Goal: Task Accomplishment & Management: Contribute content

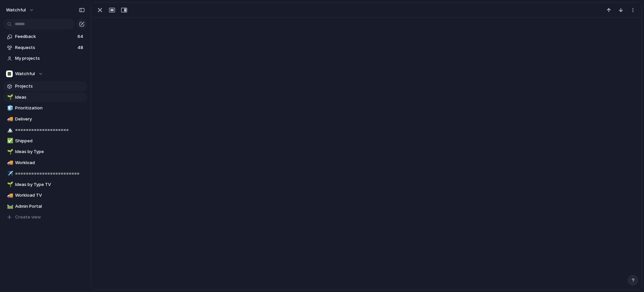
click at [27, 86] on span "Projects" at bounding box center [50, 86] width 70 height 7
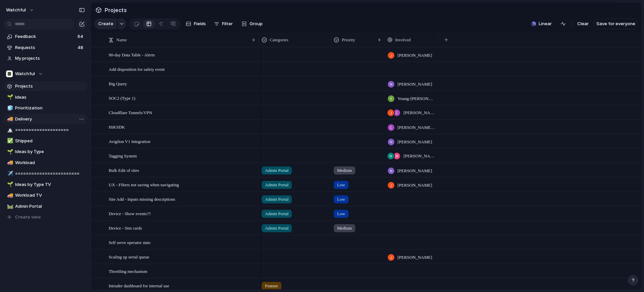
click at [47, 117] on span "Delivery" at bounding box center [50, 119] width 70 height 7
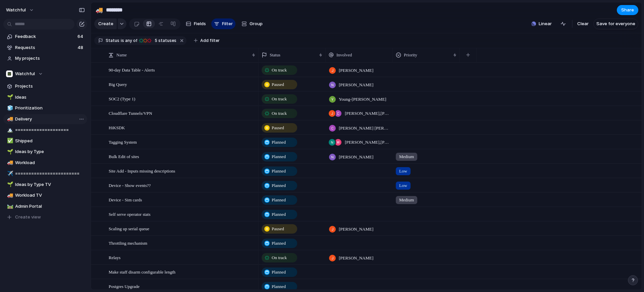
click at [44, 119] on span "Delivery" at bounding box center [50, 119] width 70 height 7
click at [172, 24] on div at bounding box center [172, 23] width 5 height 11
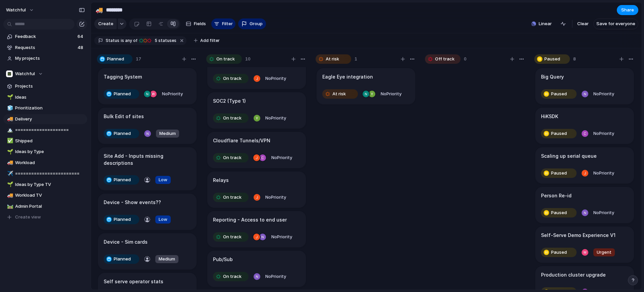
scroll to position [18, 0]
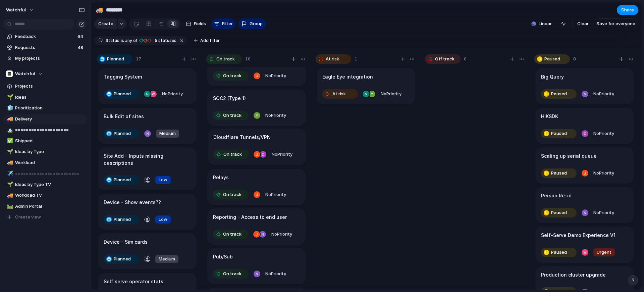
click at [249, 143] on body "watchful Feedback 64 Requests 48 My projects Watchful Projects 🌱 Ideas 🧊 Priori…" at bounding box center [322, 146] width 644 height 292
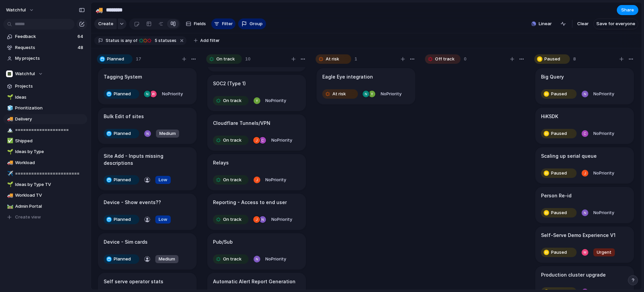
scroll to position [33, 0]
click at [250, 124] on h1 "Cloudflare Tunnels/VPN" at bounding box center [241, 122] width 57 height 7
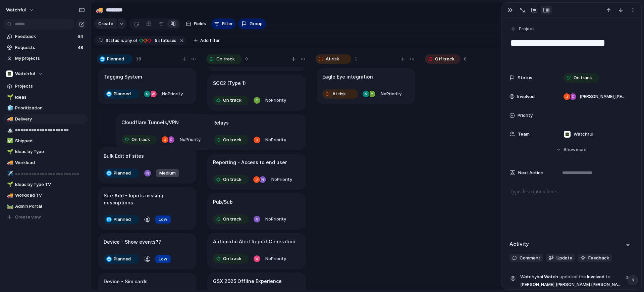
drag, startPoint x: 250, startPoint y: 124, endPoint x: 158, endPoint y: 125, distance: 92.0
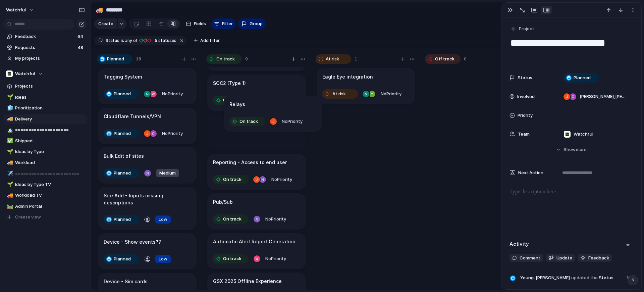
drag, startPoint x: 269, startPoint y: 131, endPoint x: 285, endPoint y: 113, distance: 24.0
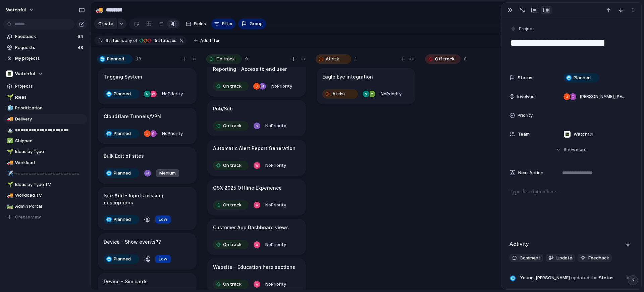
scroll to position [131, 0]
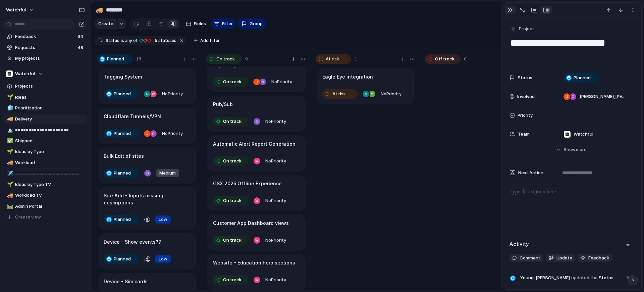
click at [512, 12] on div "button" at bounding box center [510, 9] width 5 height 5
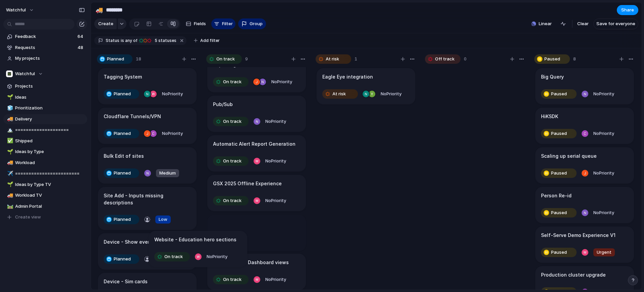
scroll to position [92, 0]
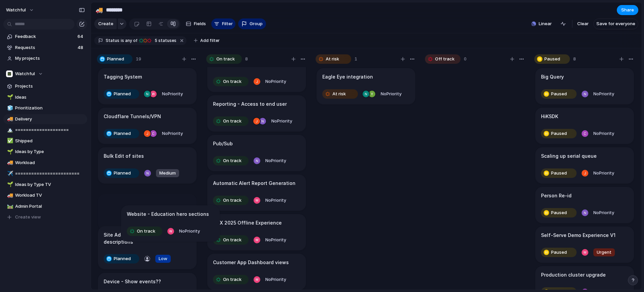
drag, startPoint x: 270, startPoint y: 270, endPoint x: 185, endPoint y: 225, distance: 97.1
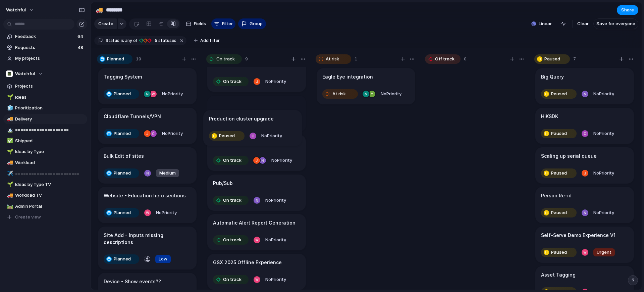
drag, startPoint x: 567, startPoint y: 277, endPoint x: 237, endPoint y: 122, distance: 364.7
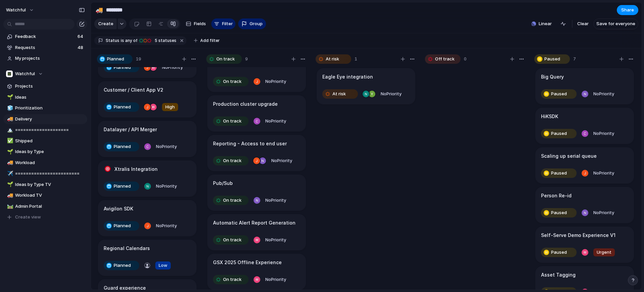
scroll to position [516, 0]
click at [104, 25] on span "Create" at bounding box center [105, 23] width 15 height 7
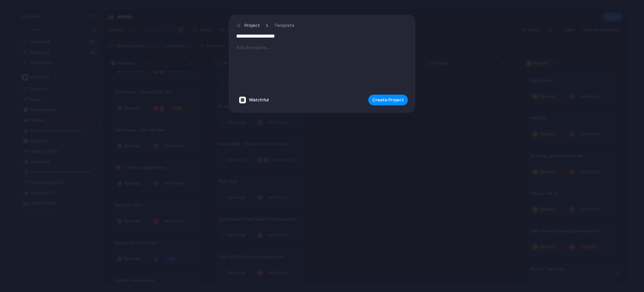
type input "**********"
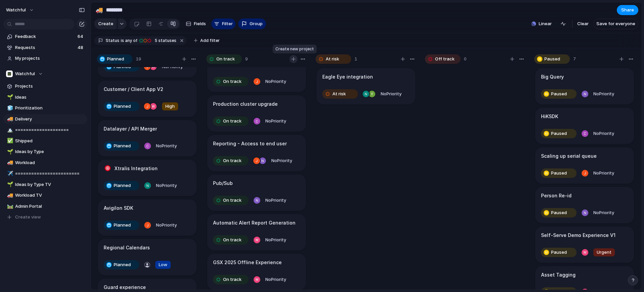
click at [293, 58] on div "button" at bounding box center [294, 59] width 4 height 4
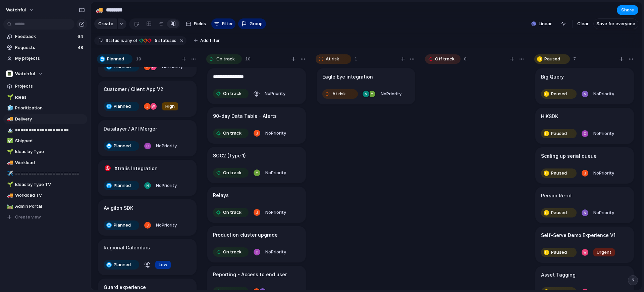
type textarea "**********"
click at [259, 96] on div "button" at bounding box center [256, 93] width 7 height 7
type input "****"
click at [274, 119] on div "[PERSON_NAME]" at bounding box center [283, 120] width 52 height 7
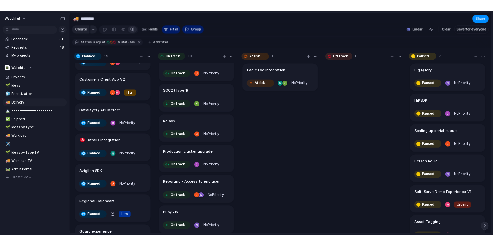
scroll to position [57, 0]
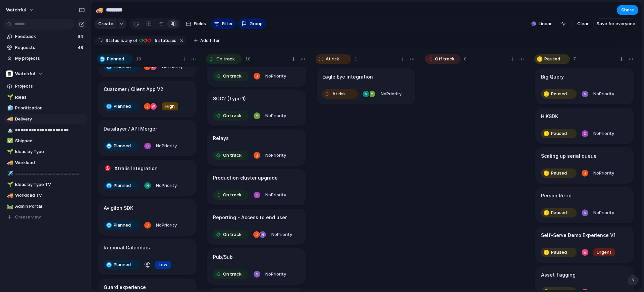
click at [277, 214] on h1 "Reporting - Access to end user" at bounding box center [250, 217] width 74 height 7
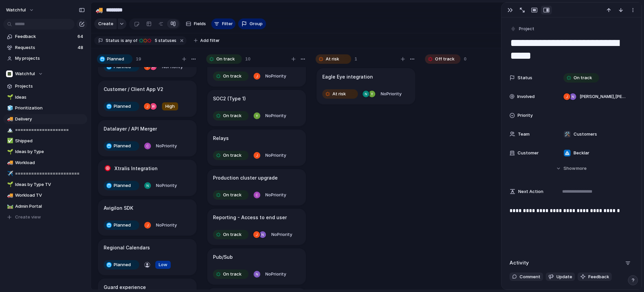
click at [573, 40] on textarea "**********" at bounding box center [572, 49] width 124 height 27
click at [618, 37] on textarea "**********" at bounding box center [572, 49] width 124 height 27
type textarea "**********"
click at [467, 163] on div at bounding box center [475, 181] width 101 height 229
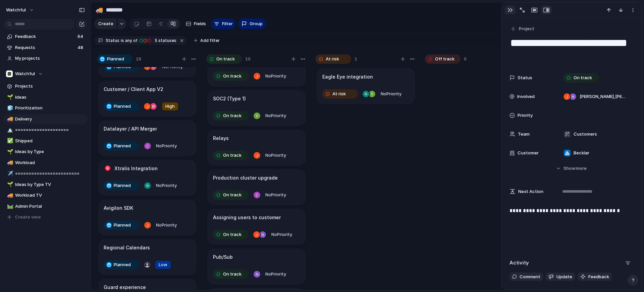
click at [510, 10] on div "button" at bounding box center [510, 9] width 5 height 5
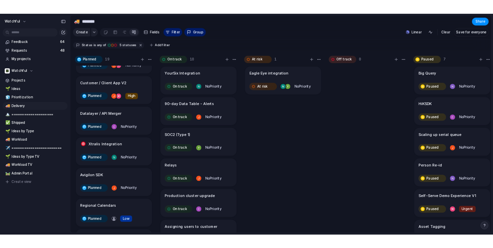
scroll to position [516, 0]
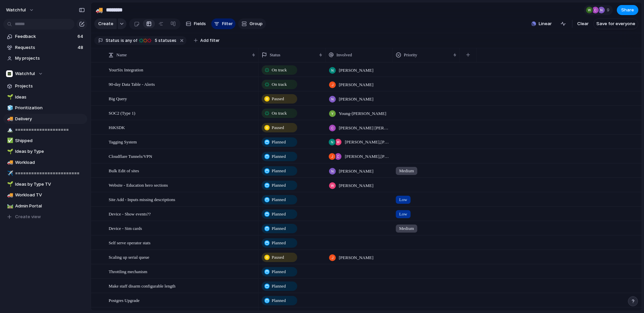
click at [250, 22] on button "Group" at bounding box center [252, 23] width 28 height 11
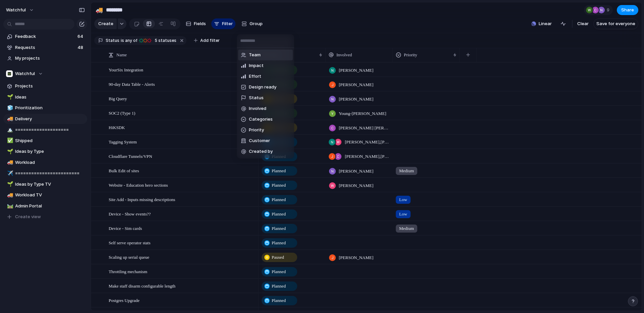
click at [262, 24] on div "Team Impact Effort Design ready Status Involved Categories Priority Customer Cr…" at bounding box center [322, 156] width 644 height 313
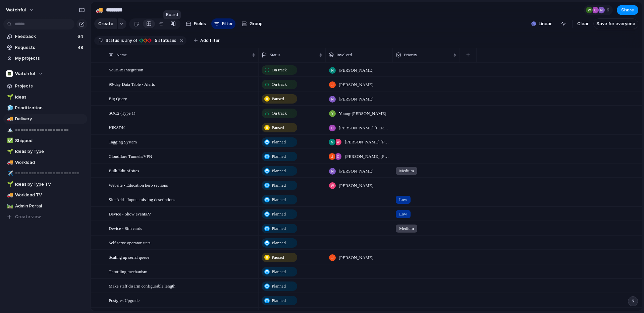
click at [171, 25] on div at bounding box center [172, 23] width 5 height 11
